Goal: Task Accomplishment & Management: Manage account settings

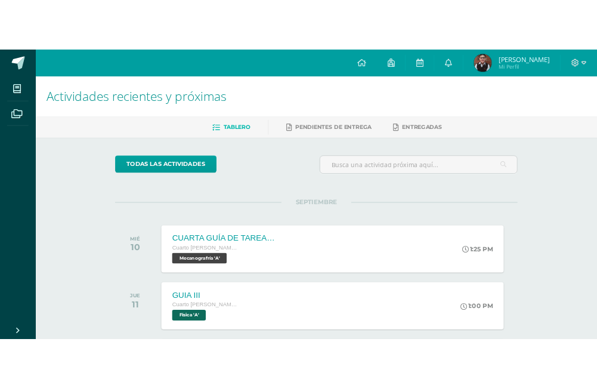
scroll to position [1, 0]
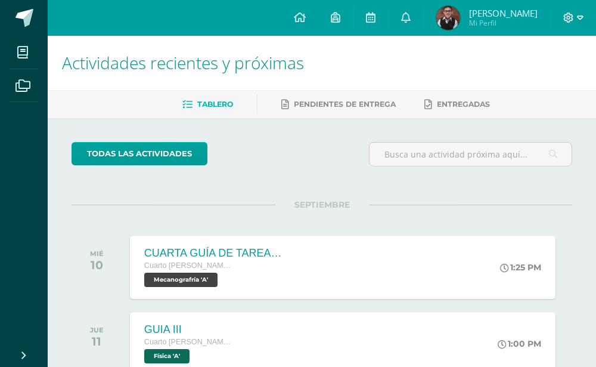
click at [574, 18] on icon at bounding box center [569, 18] width 11 height 11
click at [561, 76] on span "Cerrar sesión" at bounding box center [544, 81] width 54 height 11
